Goal: Transaction & Acquisition: Book appointment/travel/reservation

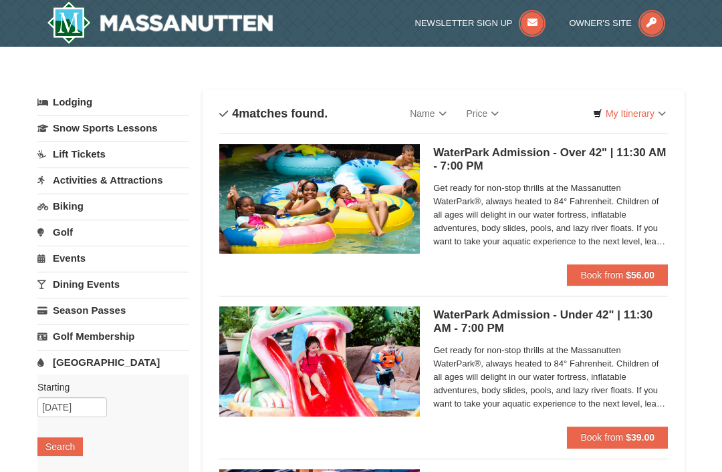
click at [106, 154] on link "Lift Tickets" at bounding box center [113, 154] width 152 height 25
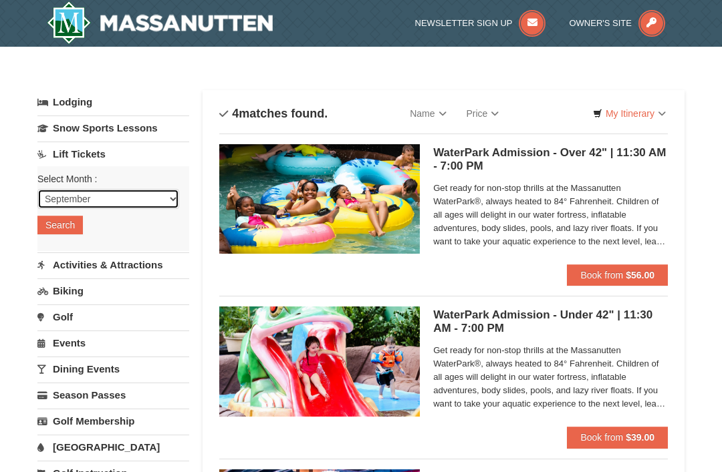
click at [176, 190] on select "September October November December January February March April May June July …" at bounding box center [108, 199] width 142 height 20
select select "12"
click at [70, 223] on button "Search" at bounding box center [59, 225] width 45 height 19
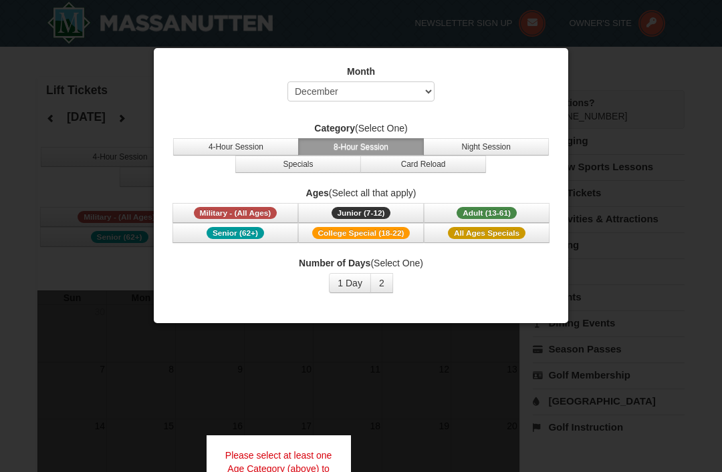
select select "12"
click at [497, 207] on span "Adult (13-61)" at bounding box center [486, 213] width 60 height 12
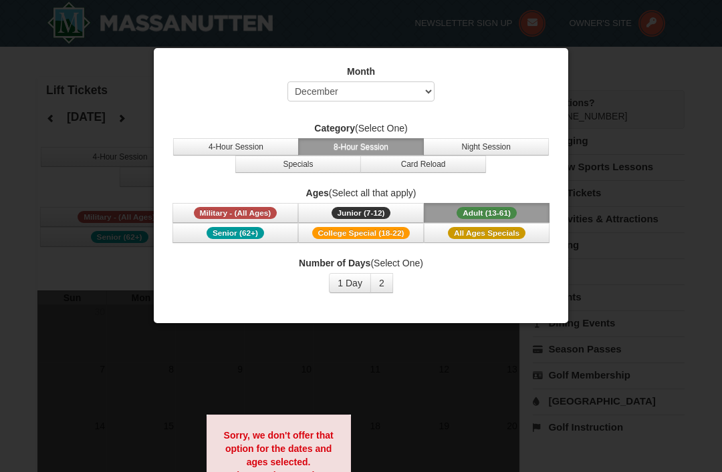
click at [261, 139] on button "4-Hour Session" at bounding box center [236, 146] width 126 height 17
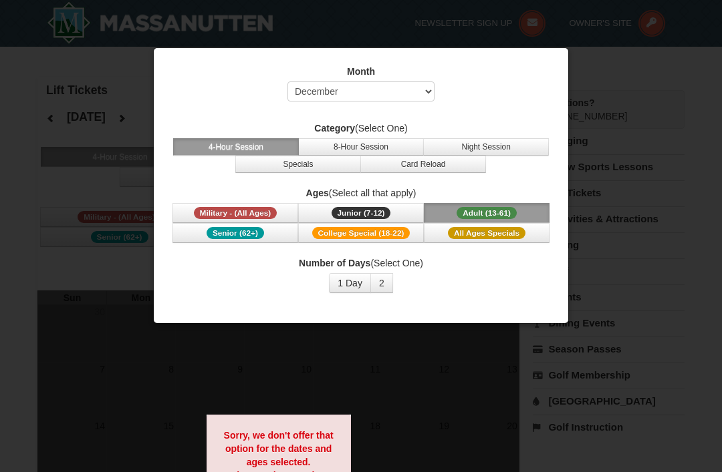
click at [359, 279] on button "1 Day" at bounding box center [350, 283] width 42 height 20
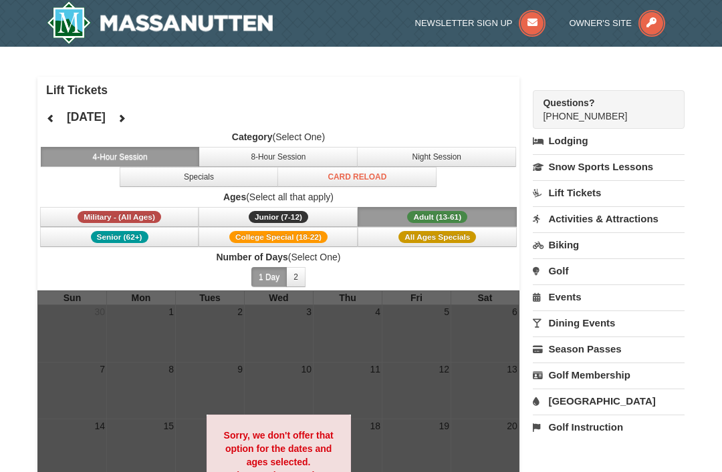
click at [313, 210] on button "Junior (7-12) (7 - 12)" at bounding box center [277, 217] width 159 height 20
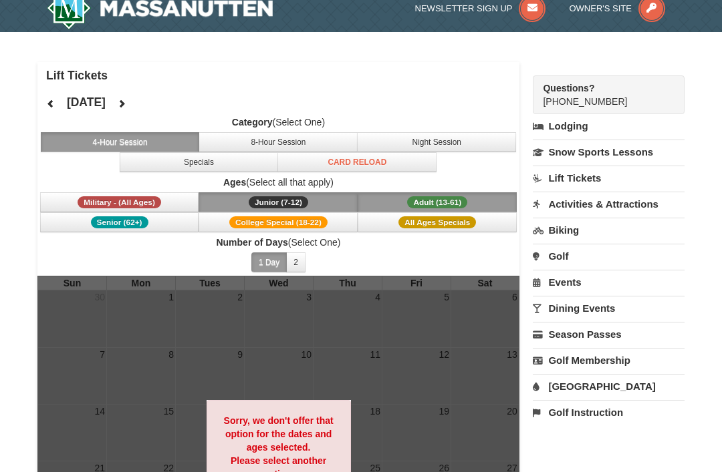
click at [430, 133] on button "Night Session" at bounding box center [436, 142] width 159 height 20
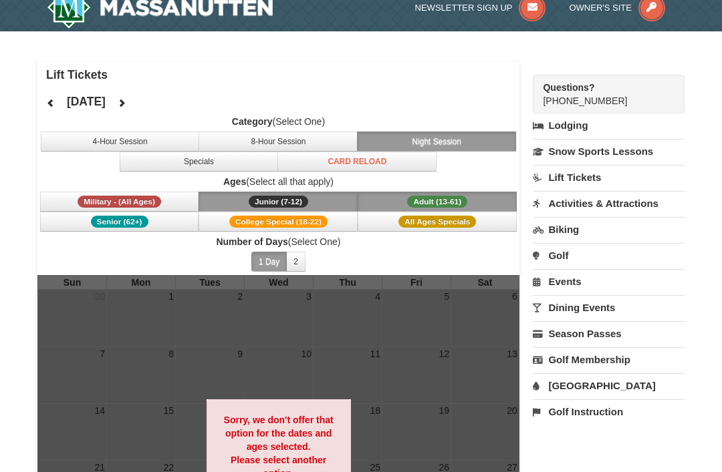
click at [258, 129] on span "Category (Select One) 4-Hour Session 8-Hour Session Night Session Specials Card…" at bounding box center [278, 143] width 482 height 57
click at [285, 136] on button "8-Hour Session" at bounding box center [277, 142] width 159 height 20
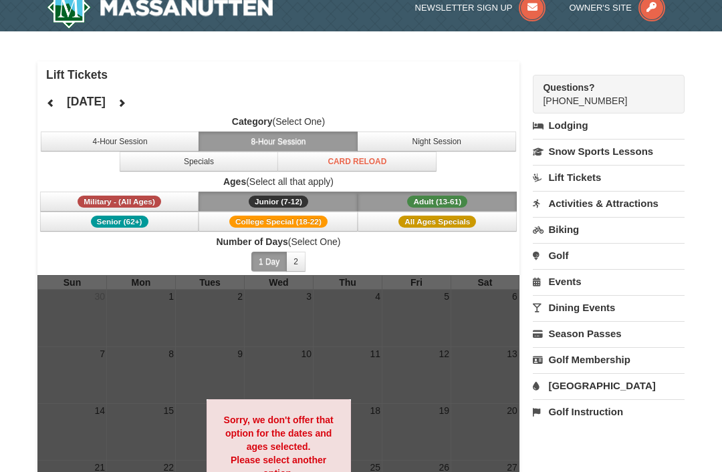
click at [253, 168] on button "Specials" at bounding box center [199, 162] width 159 height 20
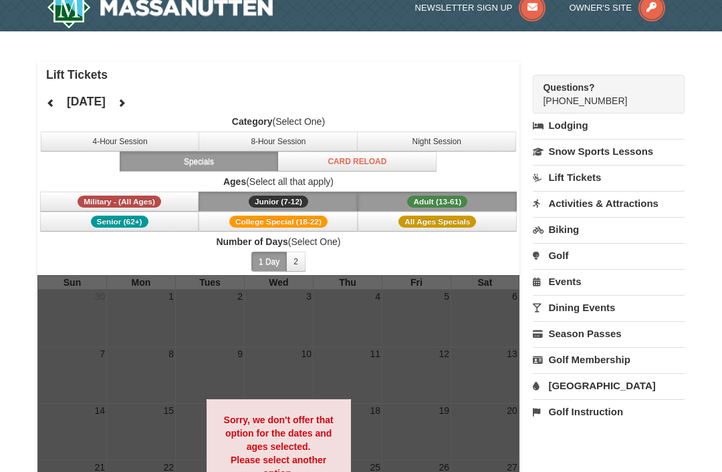
click at [320, 199] on button "Junior (7-12) (7 - 12)" at bounding box center [277, 202] width 159 height 20
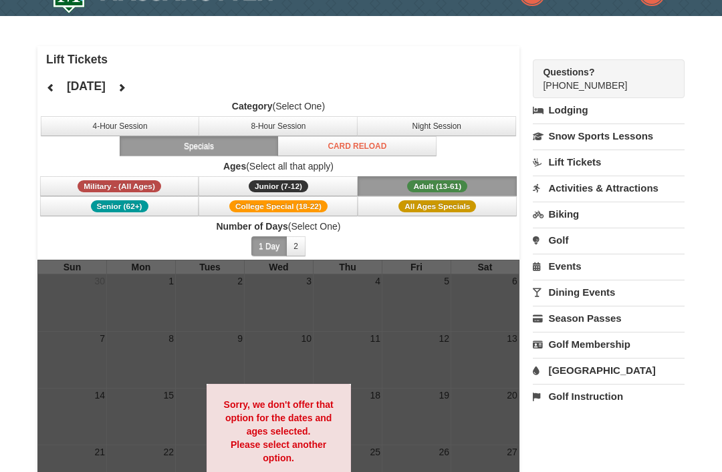
scroll to position [31, 0]
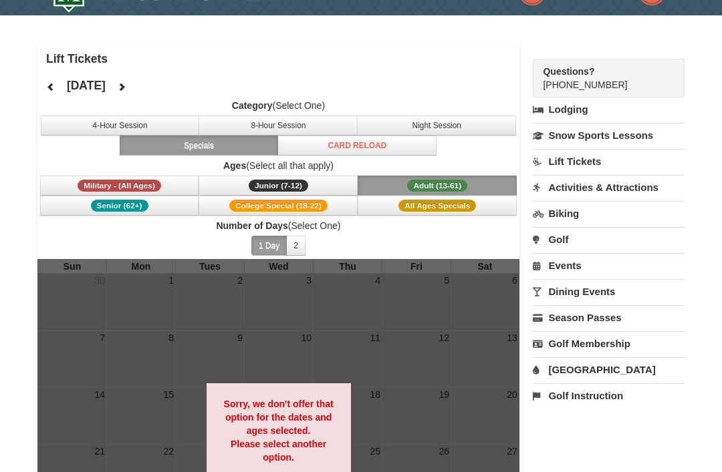
click at [595, 158] on link "Lift Tickets" at bounding box center [609, 161] width 152 height 25
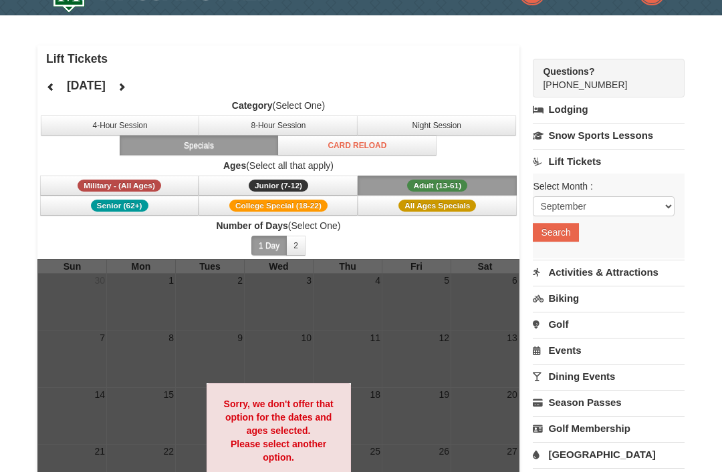
click at [607, 273] on link "Activities & Attractions" at bounding box center [609, 272] width 152 height 25
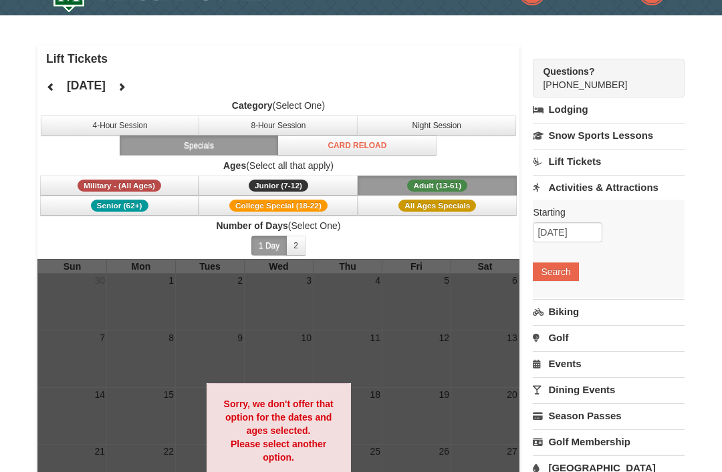
click at [604, 159] on link "Lift Tickets" at bounding box center [609, 161] width 152 height 25
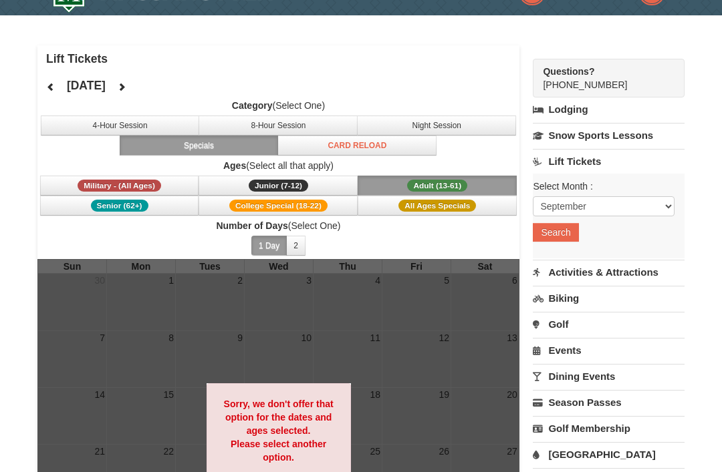
click at [602, 270] on link "Activities & Attractions" at bounding box center [609, 272] width 152 height 25
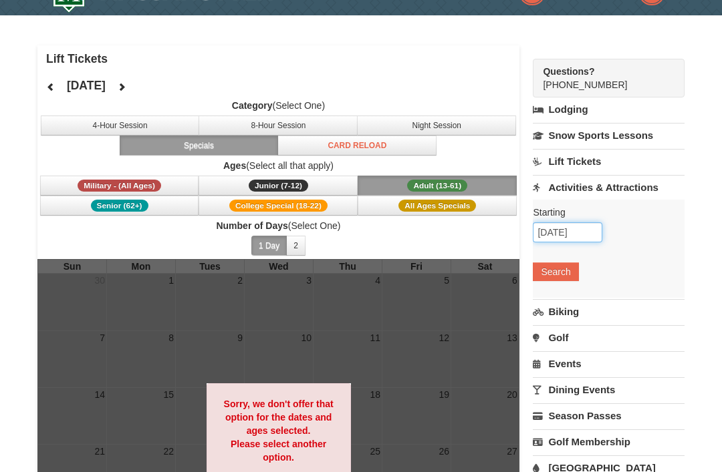
click at [586, 231] on input "[DATE]" at bounding box center [567, 233] width 69 height 20
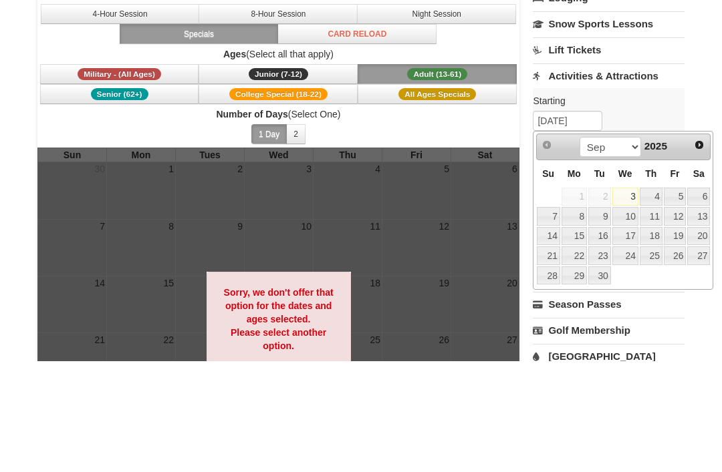
click at [698, 251] on span "Next" at bounding box center [699, 256] width 11 height 11
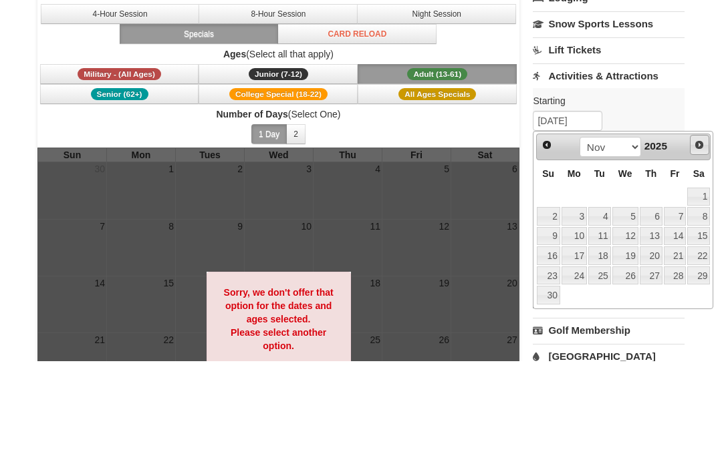
click at [697, 247] on link "Next" at bounding box center [700, 257] width 20 height 20
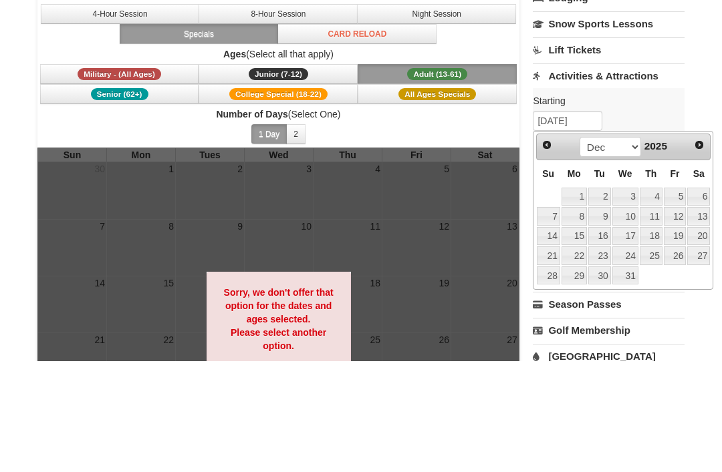
scroll to position [143, 0]
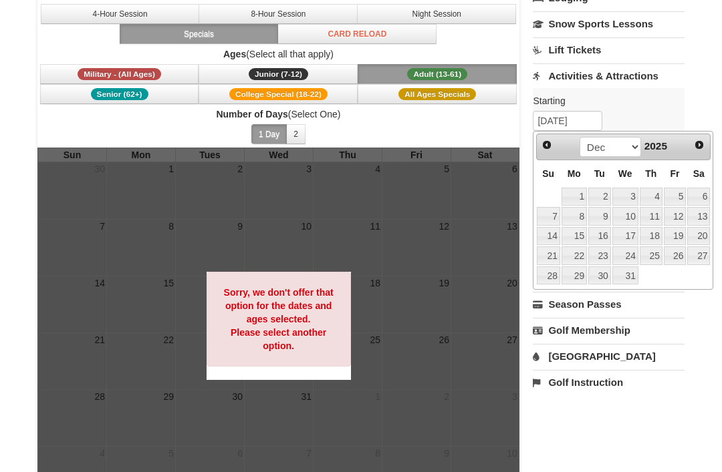
click at [553, 255] on link "21" at bounding box center [548, 256] width 23 height 19
type input "12/21/2025"
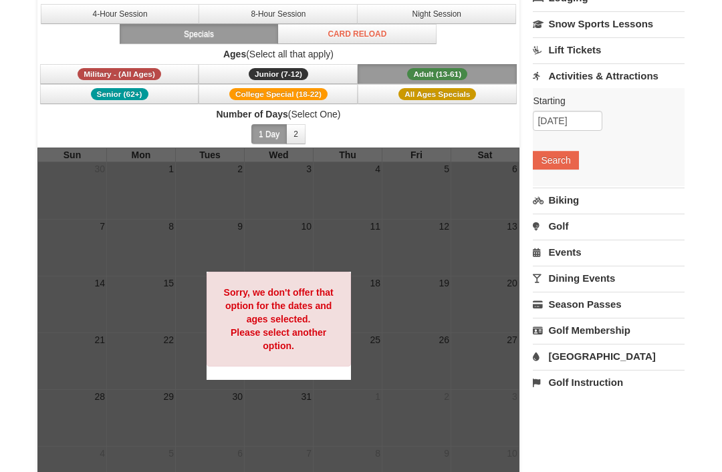
click at [564, 158] on button "Search" at bounding box center [555, 160] width 45 height 19
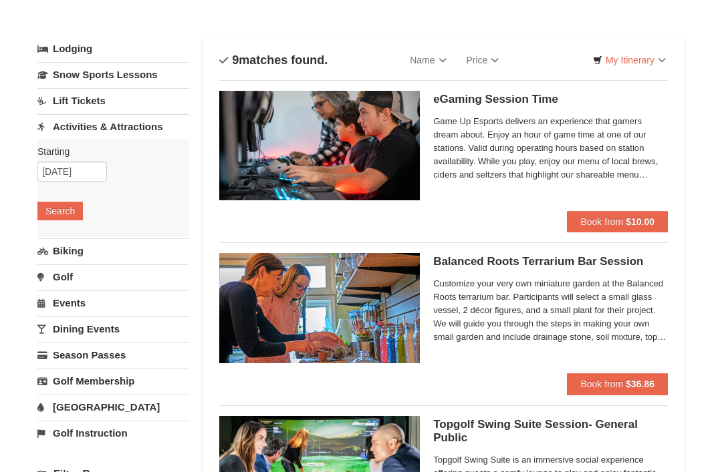
scroll to position [53, 0]
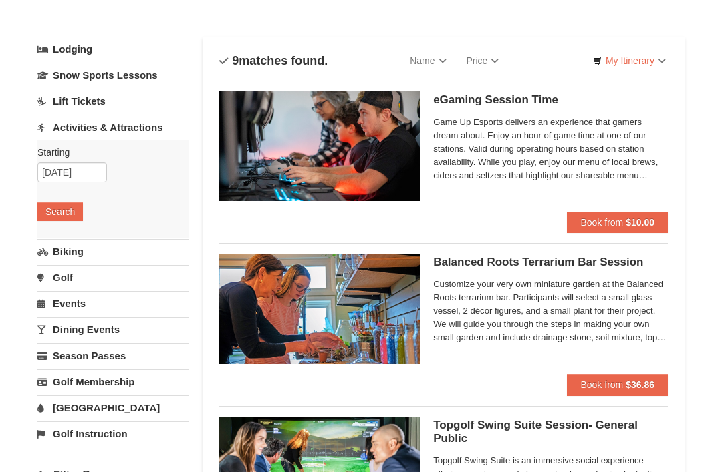
click at [156, 67] on link "Snow Sports Lessons" at bounding box center [113, 75] width 152 height 25
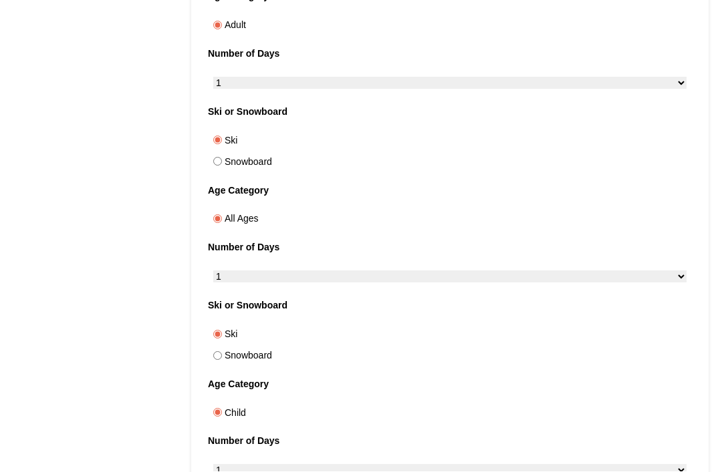
scroll to position [436, 0]
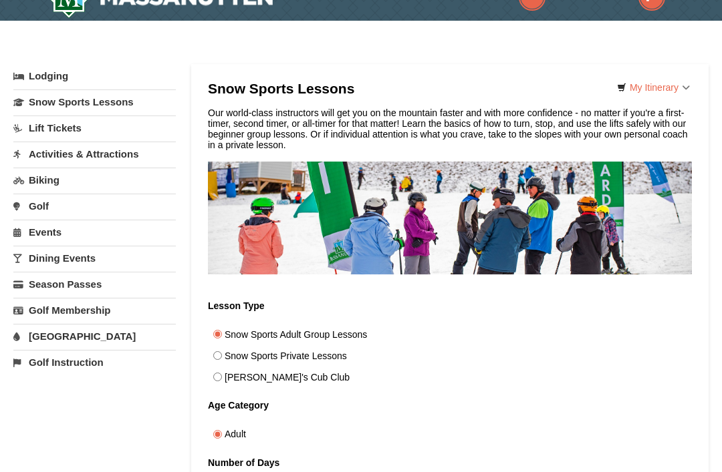
scroll to position [25, 0]
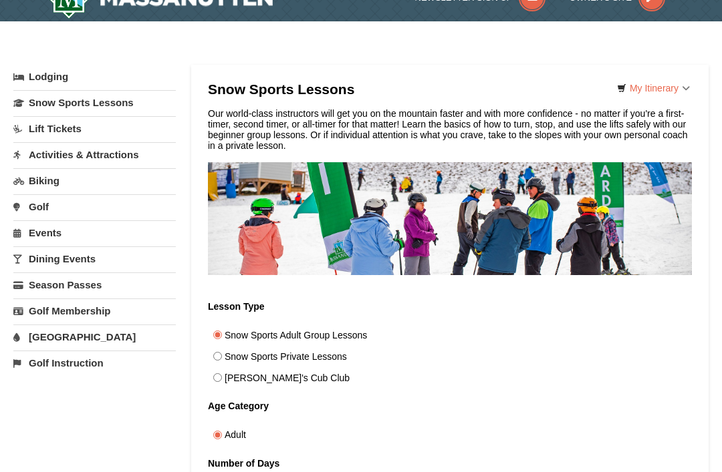
click at [83, 132] on link "Lift Tickets" at bounding box center [94, 128] width 162 height 25
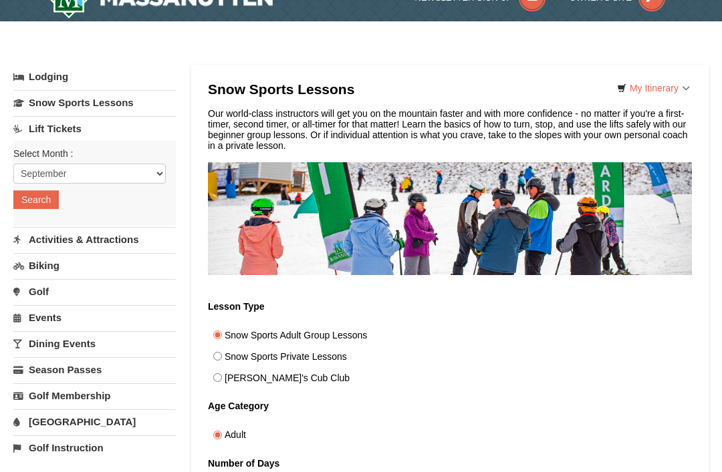
click at [122, 239] on link "Activities & Attractions" at bounding box center [94, 239] width 162 height 25
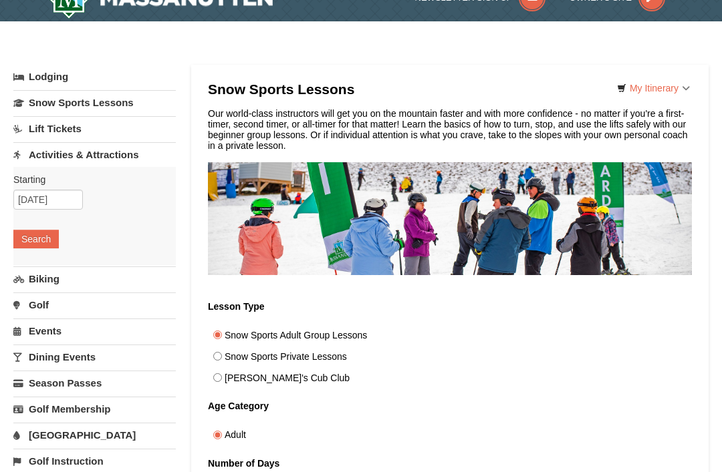
click at [108, 273] on link "Biking" at bounding box center [94, 279] width 162 height 25
click at [116, 299] on link "Golf" at bounding box center [94, 305] width 162 height 25
click at [122, 327] on link "Events" at bounding box center [94, 331] width 162 height 25
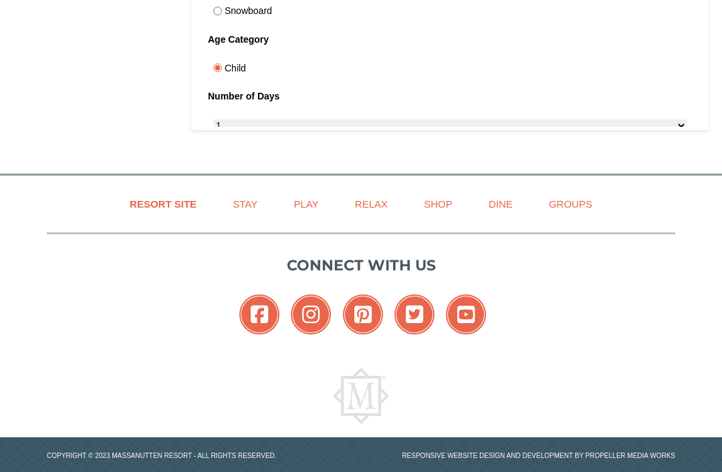
scroll to position [789, 0]
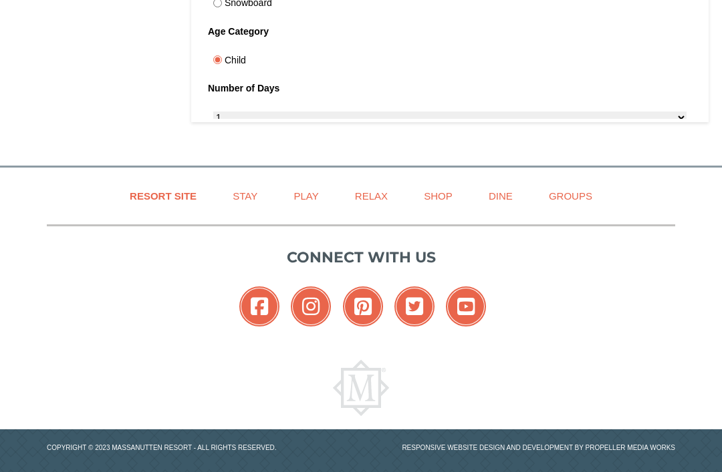
click at [311, 200] on link "Play" at bounding box center [306, 196] width 58 height 30
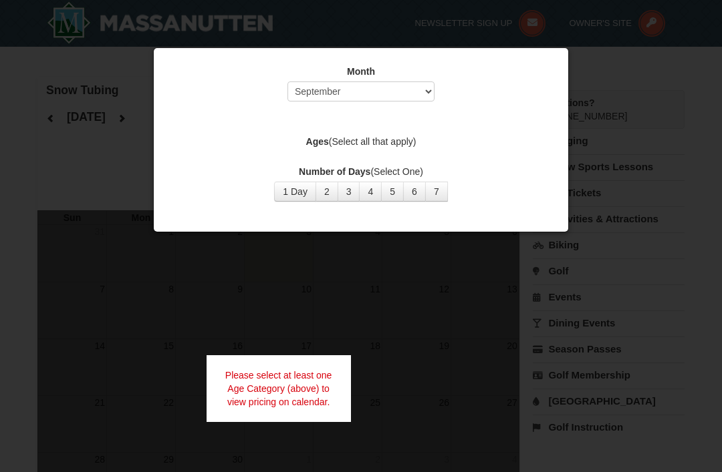
click at [297, 178] on div "Number of Days (Select One) 1 Day 2 3 4 5 6 7 8 9 10 11 12 13 14 15" at bounding box center [360, 183] width 381 height 37
click at [302, 186] on button "1 Day" at bounding box center [295, 192] width 42 height 20
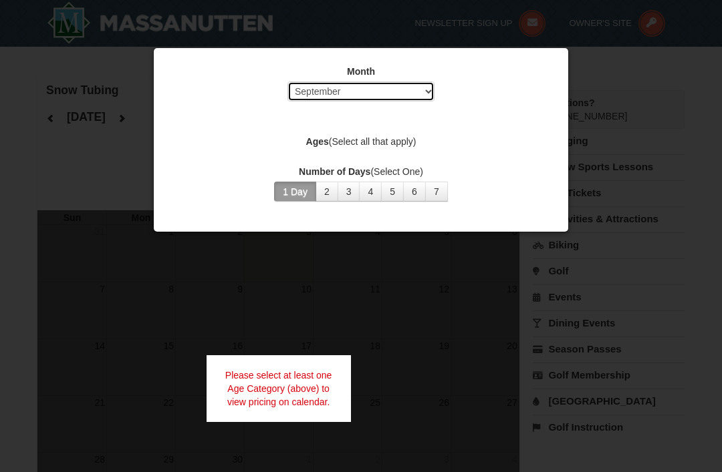
click at [425, 87] on select "Select September October November December January February March April May Jun…" at bounding box center [360, 92] width 147 height 20
select select "12"
click at [398, 139] on label "Ages (Select all that apply)" at bounding box center [360, 141] width 381 height 13
click at [327, 189] on button "2" at bounding box center [326, 192] width 23 height 20
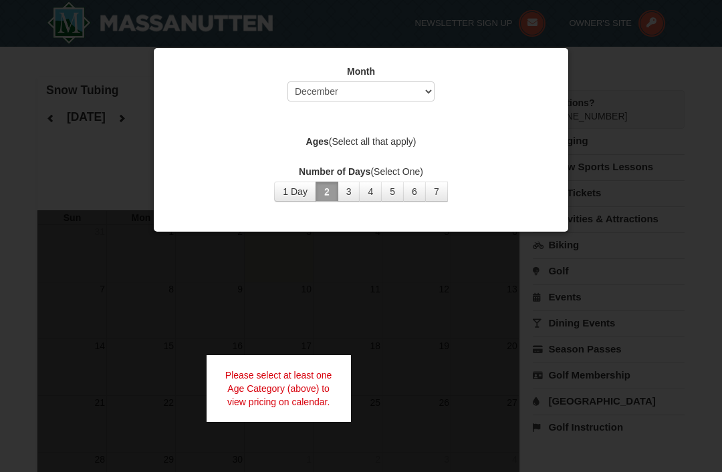
click at [301, 189] on button "1 Day" at bounding box center [295, 192] width 42 height 20
click at [507, 252] on div at bounding box center [361, 236] width 722 height 472
click at [592, 106] on div at bounding box center [361, 236] width 722 height 472
click at [637, 102] on div at bounding box center [361, 236] width 722 height 472
click at [407, 313] on div at bounding box center [361, 236] width 722 height 472
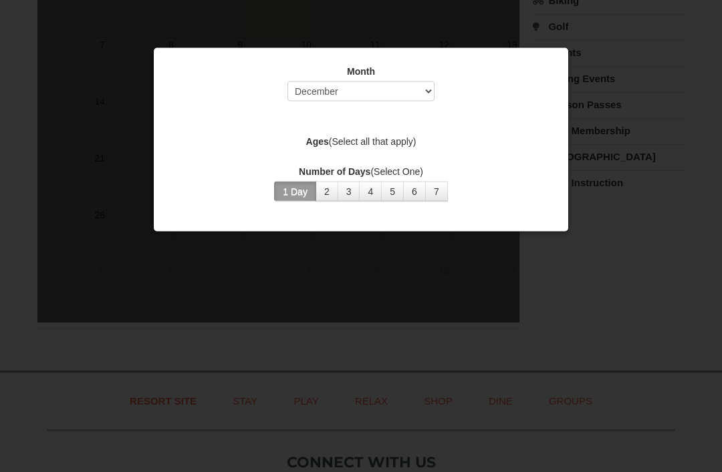
scroll to position [246, 0]
